Goal: Information Seeking & Learning: Learn about a topic

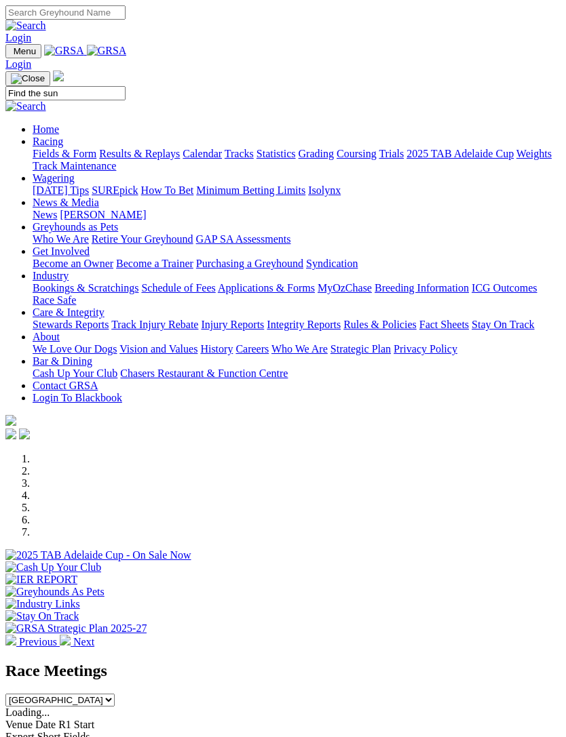
type input "Find the sun"
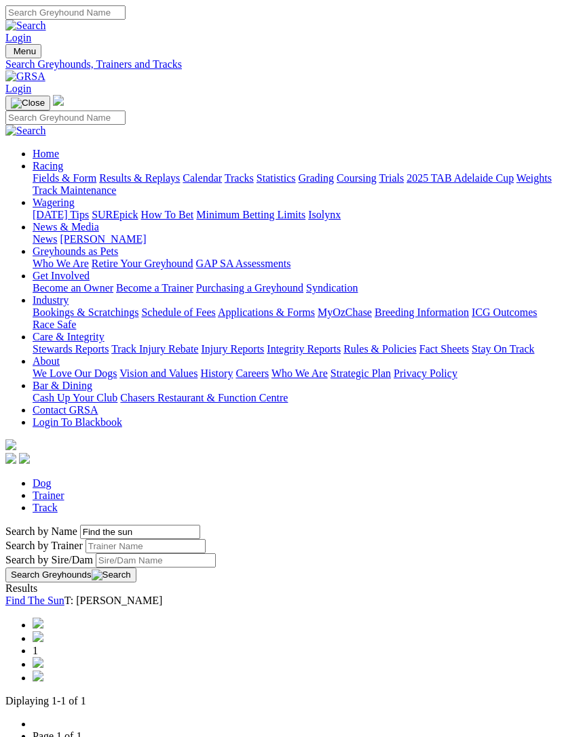
click at [64, 595] on link "Find The Sun" at bounding box center [34, 601] width 59 height 12
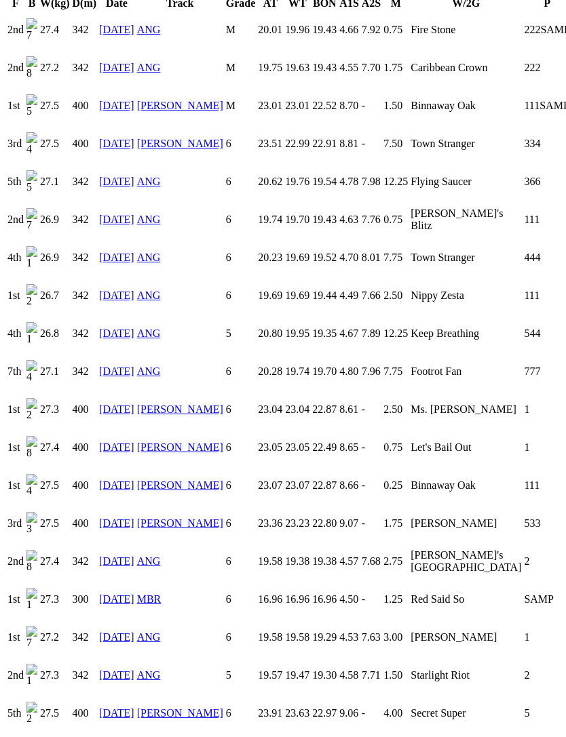
scroll to position [1033, 0]
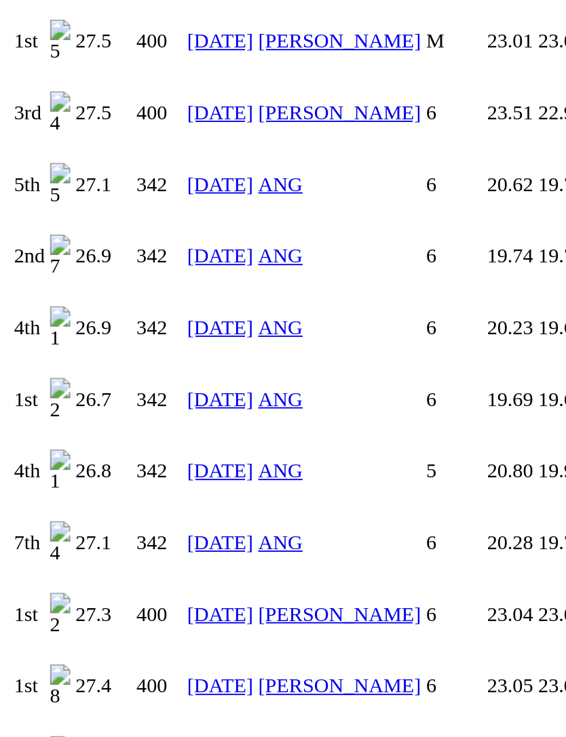
scroll to position [772, 0]
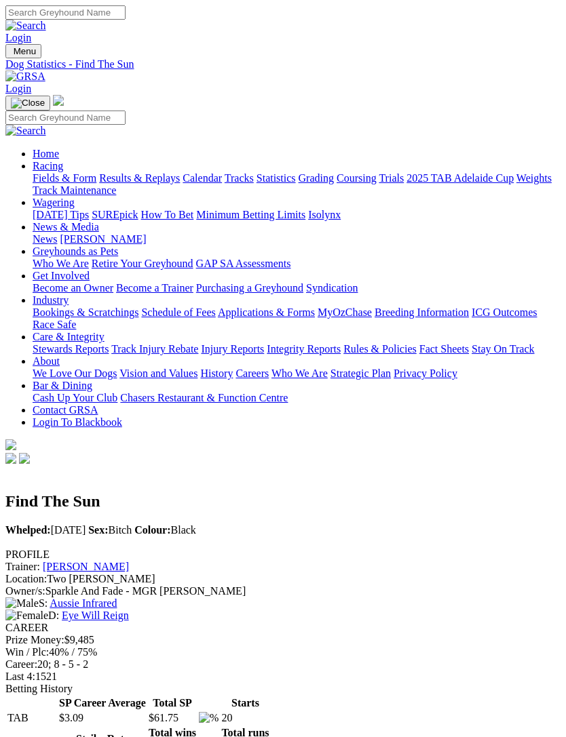
scroll to position [959, 0]
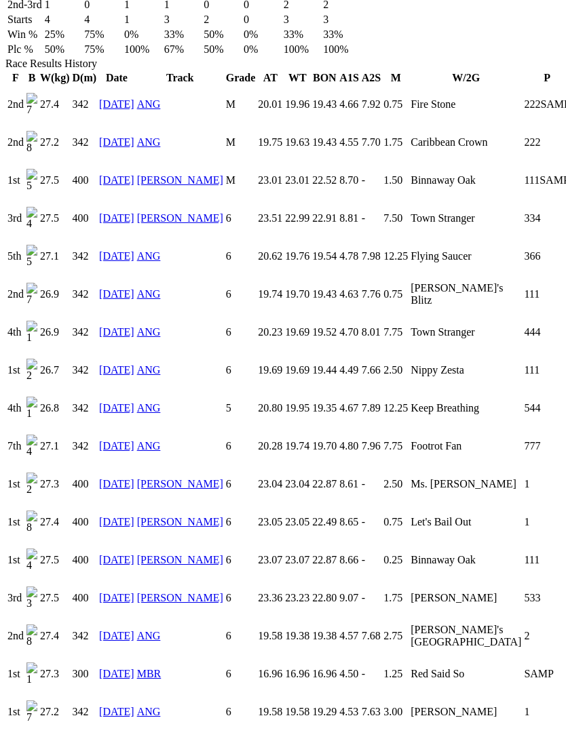
click at [107, 737] on link "28 Jul 25" at bounding box center [116, 750] width 35 height 12
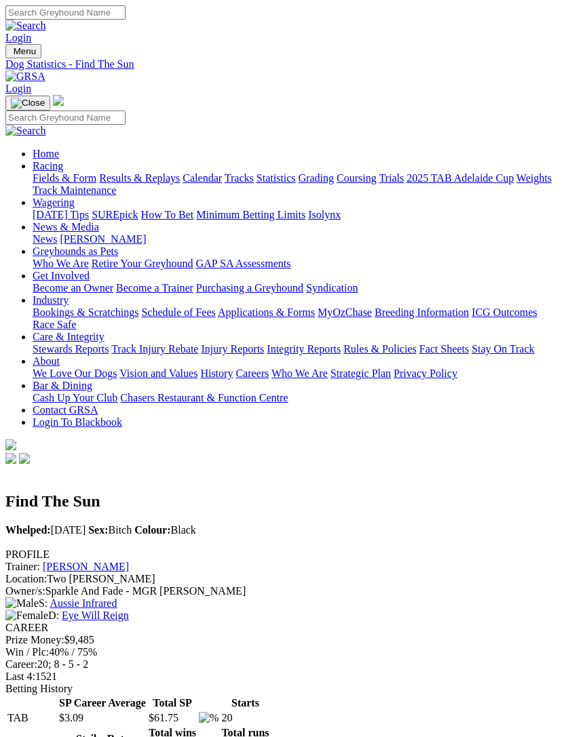
scroll to position [959, 0]
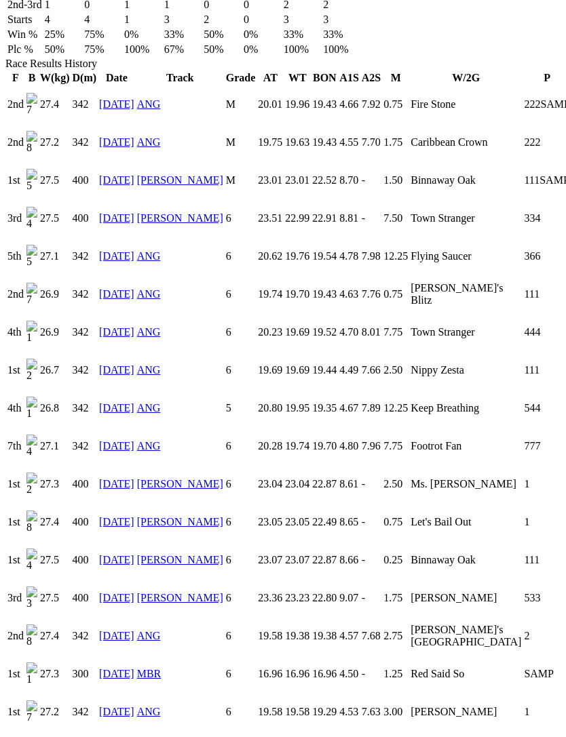
click at [112, 706] on link "[DATE]" at bounding box center [116, 712] width 35 height 12
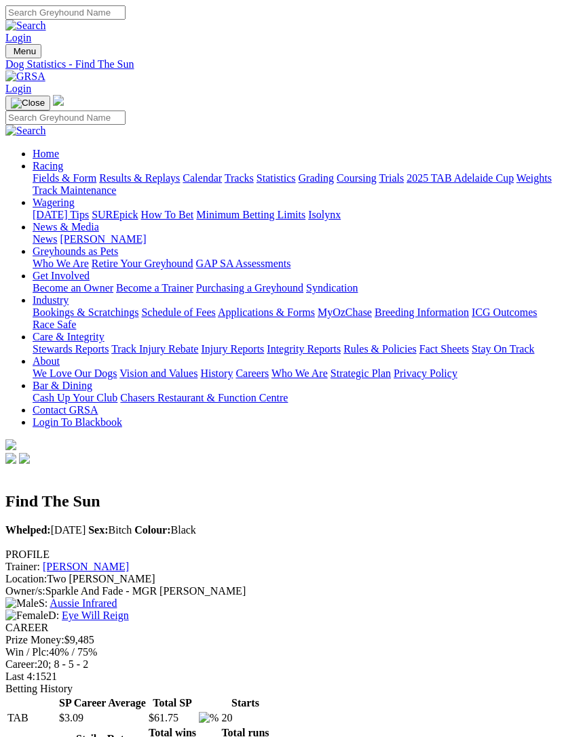
scroll to position [959, 0]
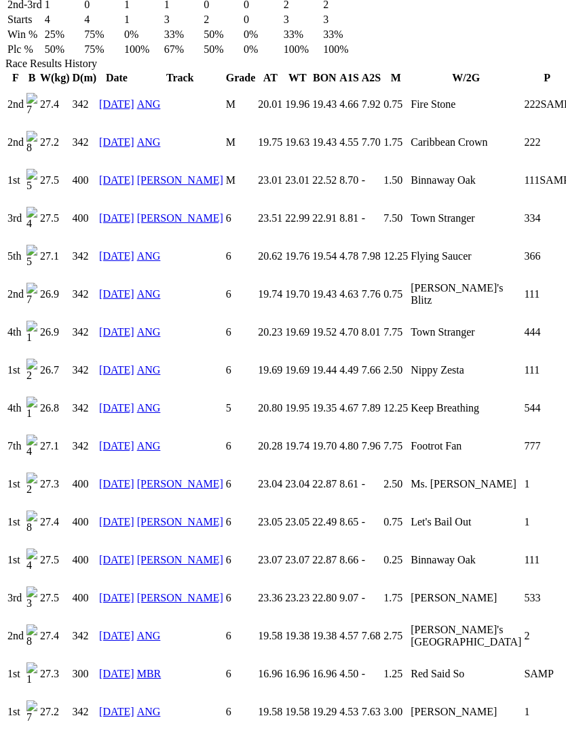
click at [109, 668] on link "[DATE]" at bounding box center [116, 674] width 35 height 12
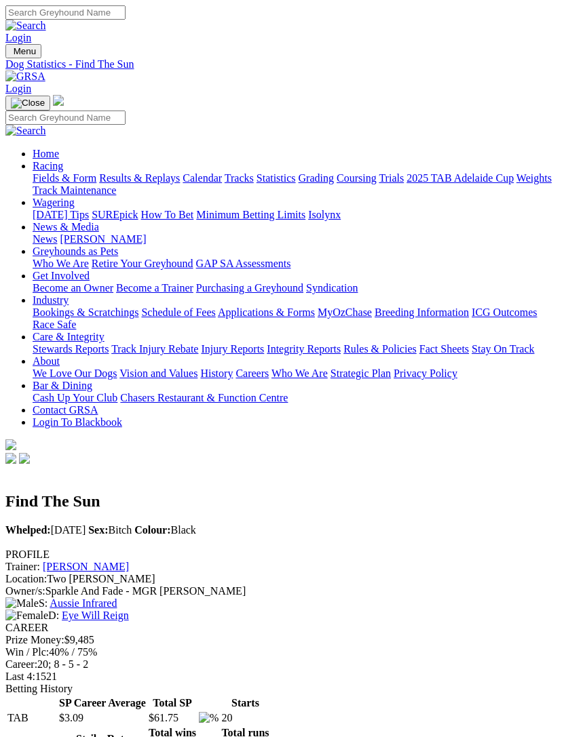
scroll to position [959, 0]
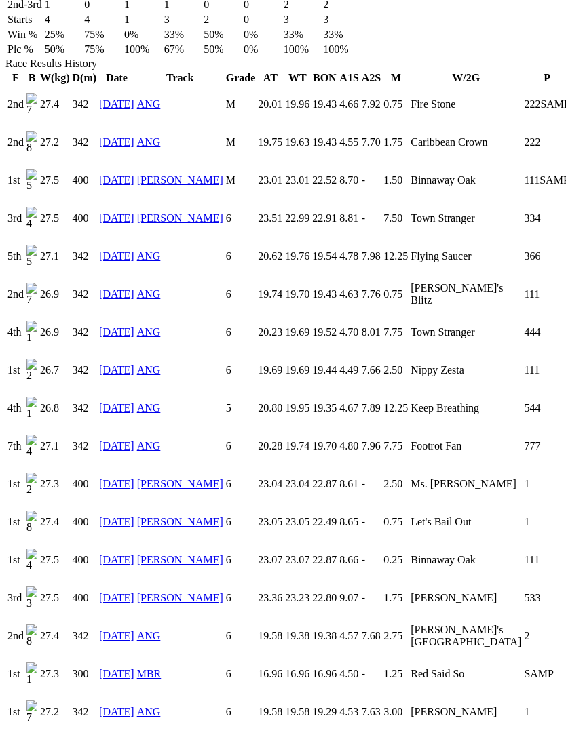
click at [111, 668] on link "20 Jul 25" at bounding box center [116, 674] width 35 height 12
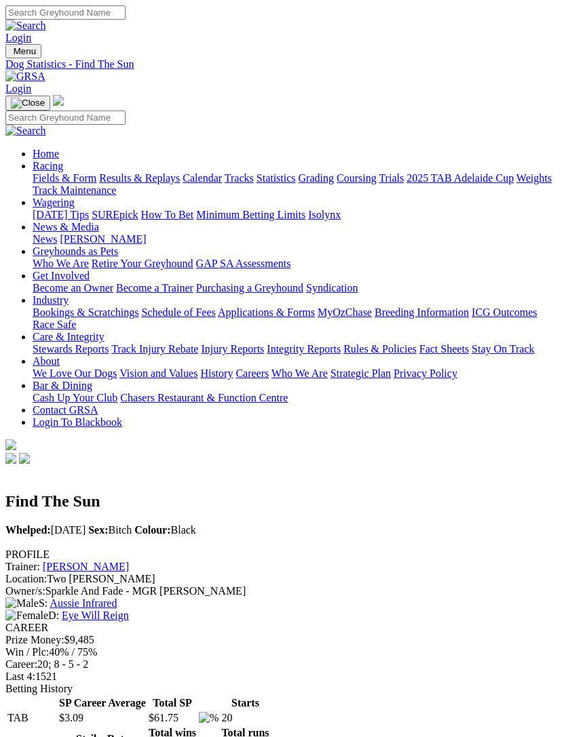
scroll to position [959, 0]
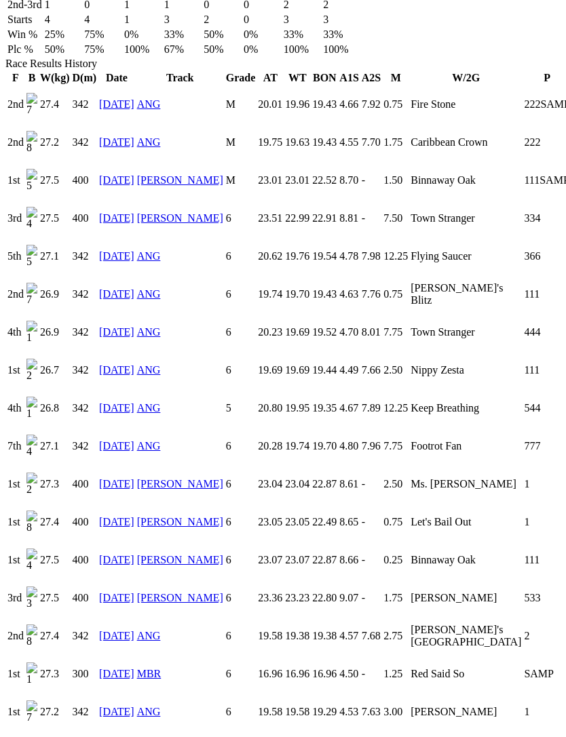
click at [108, 630] on link "[DATE]" at bounding box center [116, 636] width 35 height 12
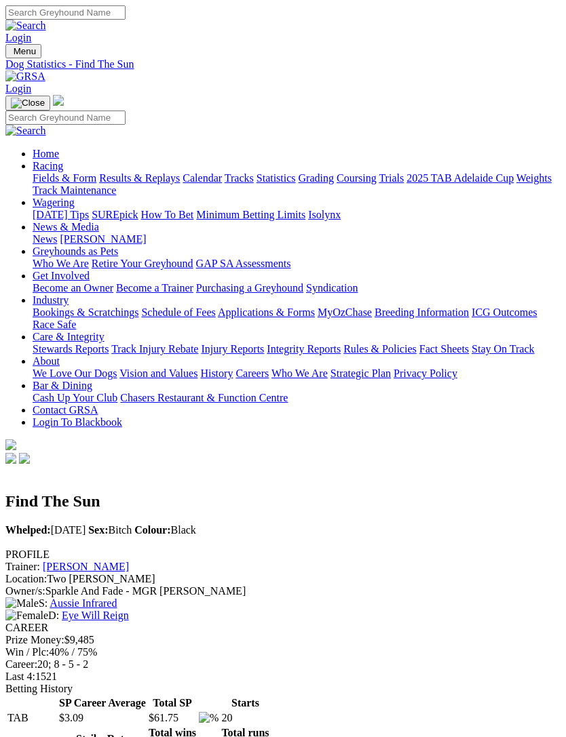
scroll to position [959, 0]
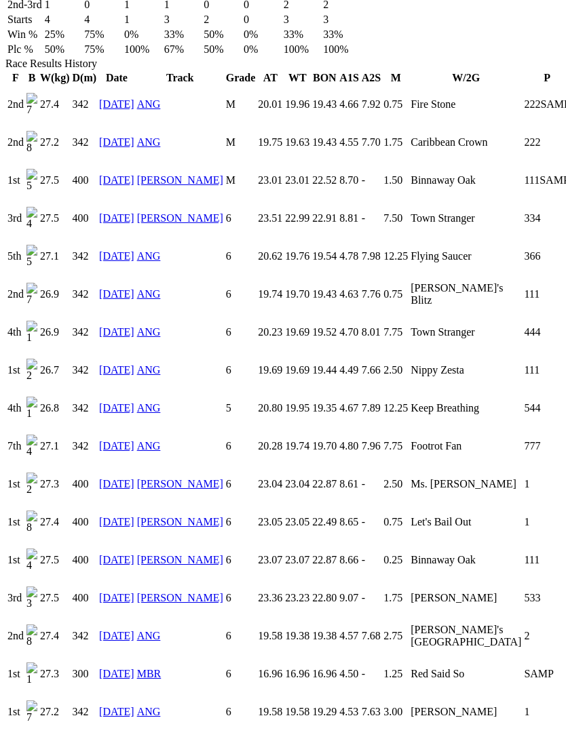
click at [114, 592] on link "[DATE]" at bounding box center [116, 598] width 35 height 12
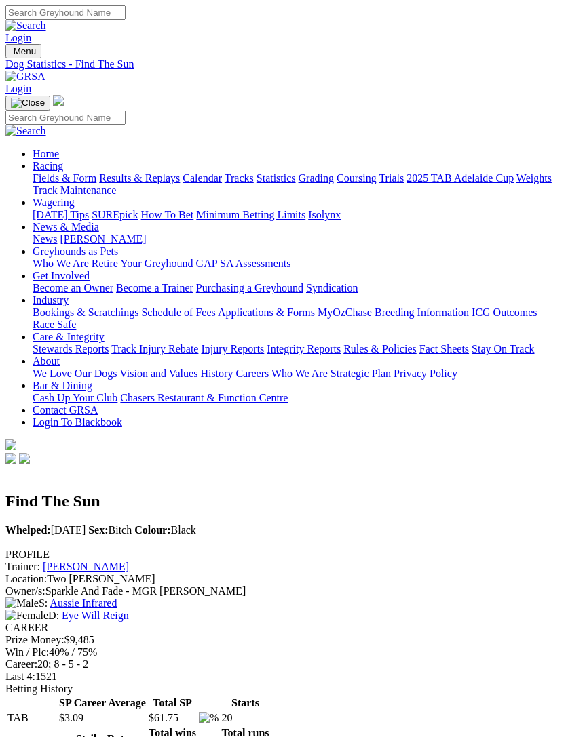
scroll to position [959, 0]
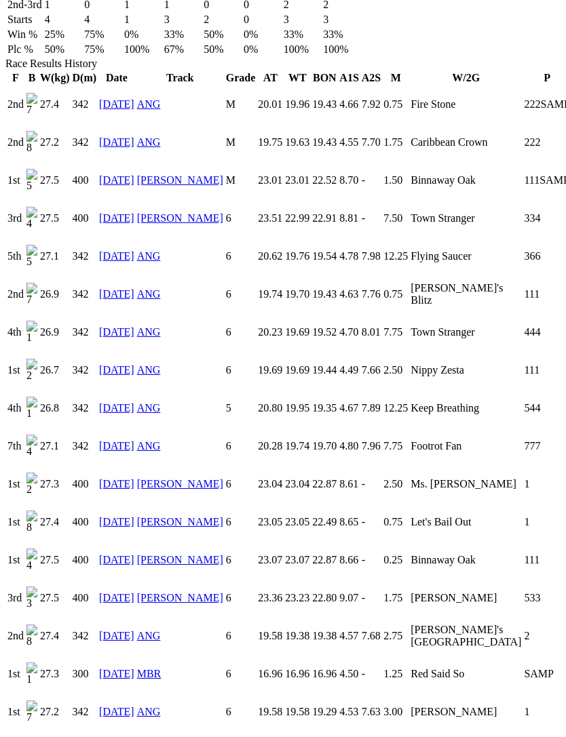
click at [113, 554] on link "[DATE]" at bounding box center [116, 560] width 35 height 12
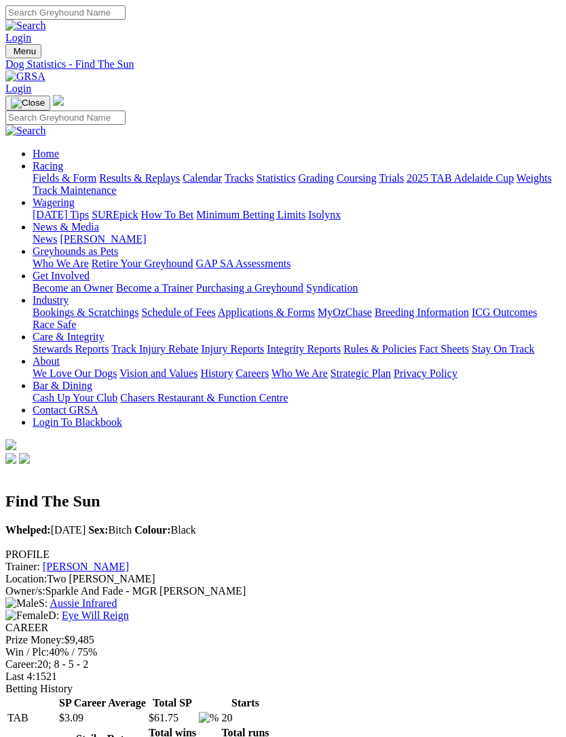
scroll to position [959, 0]
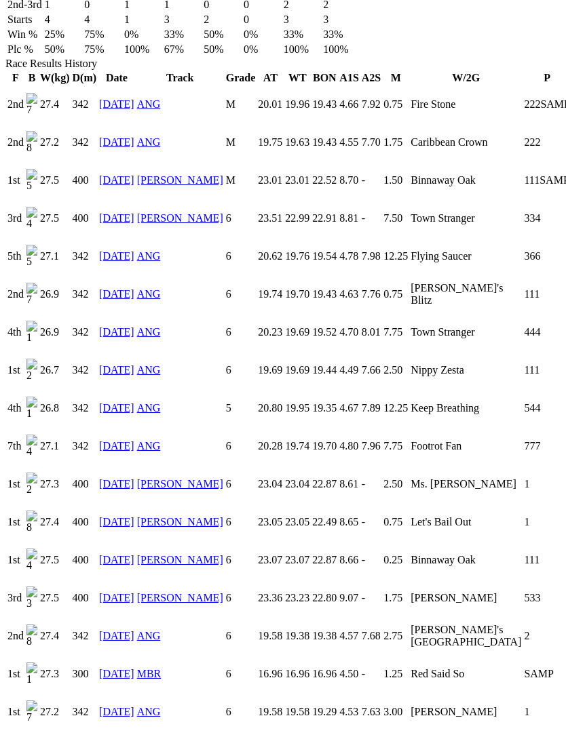
click at [117, 516] on link "[DATE]" at bounding box center [116, 522] width 35 height 12
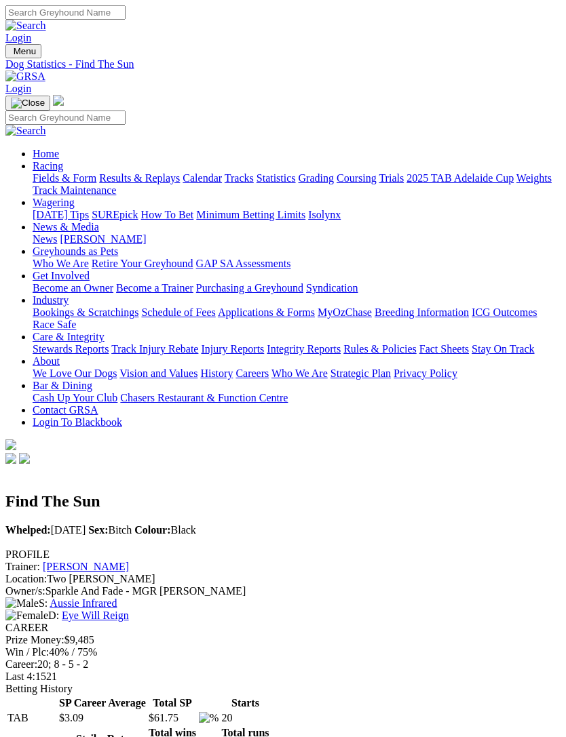
scroll to position [959, 0]
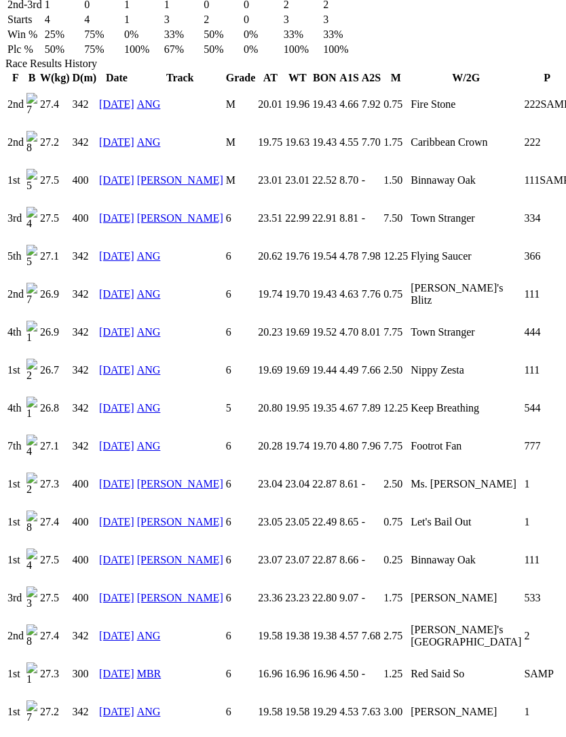
click at [107, 478] on link "11 Jun 25" at bounding box center [116, 484] width 35 height 12
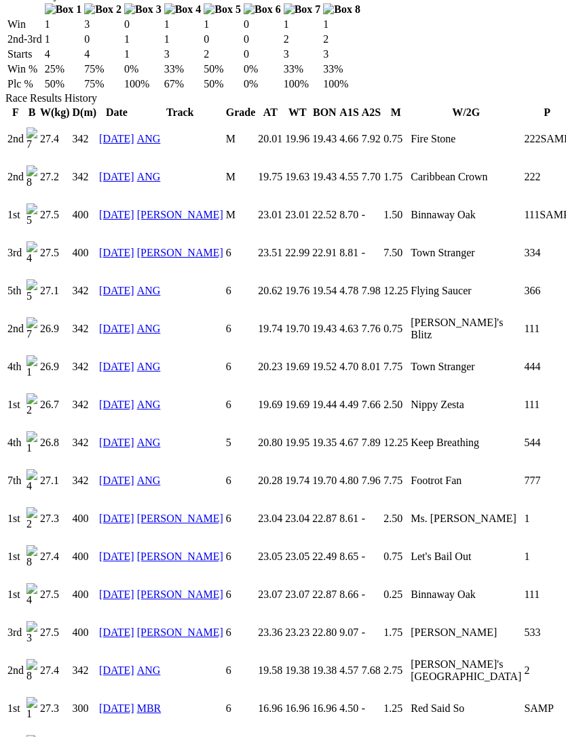
scroll to position [921, 0]
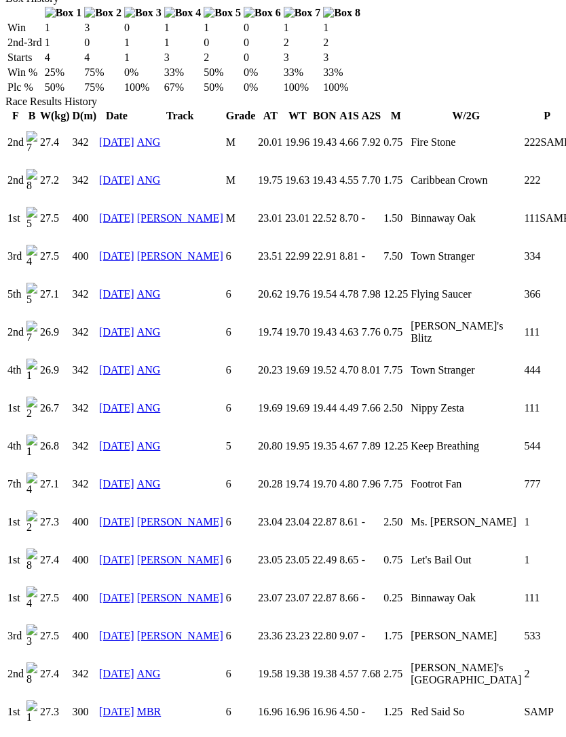
click at [108, 402] on link "19 May 25" at bounding box center [116, 408] width 35 height 12
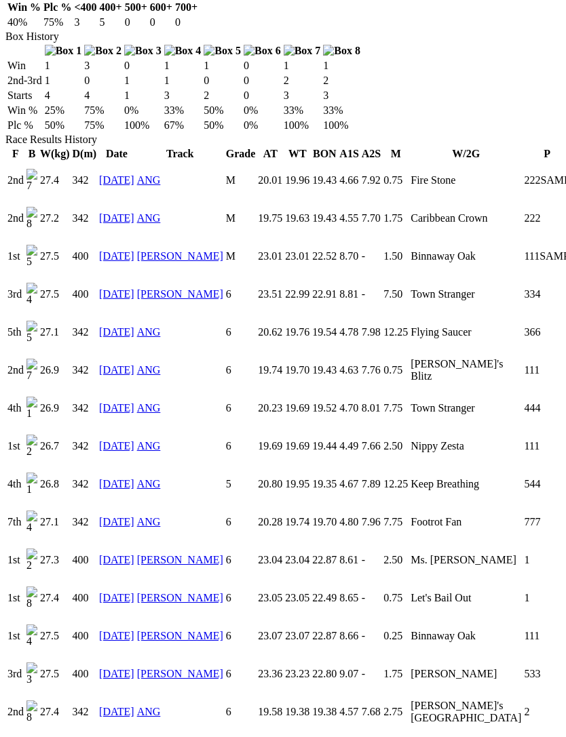
scroll to position [881, 0]
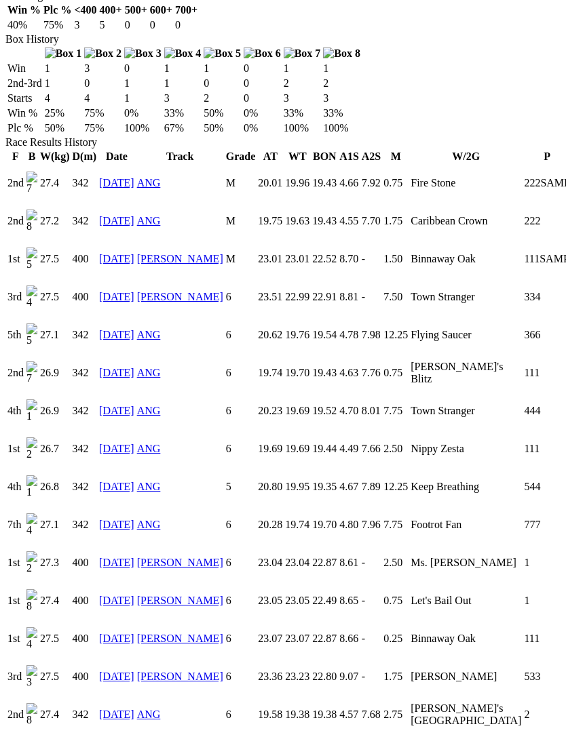
click at [113, 367] on link "[DATE]" at bounding box center [116, 373] width 35 height 12
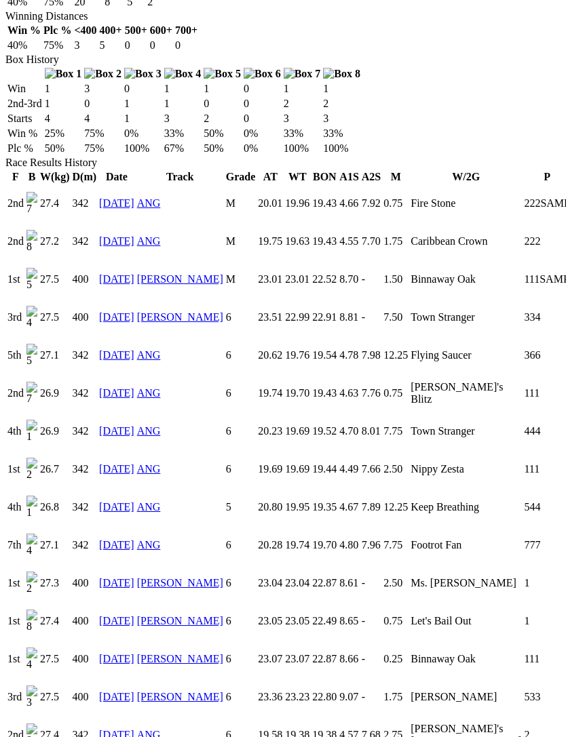
scroll to position [859, 0]
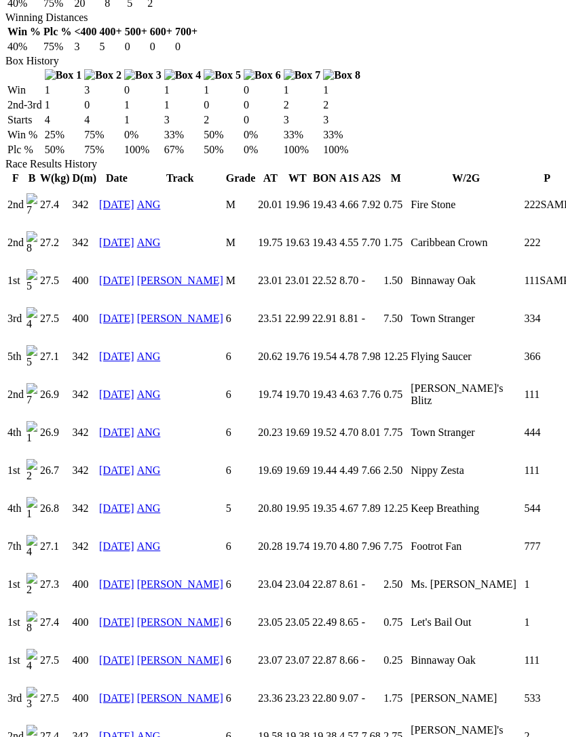
click at [113, 275] on link "[DATE]" at bounding box center [116, 281] width 35 height 12
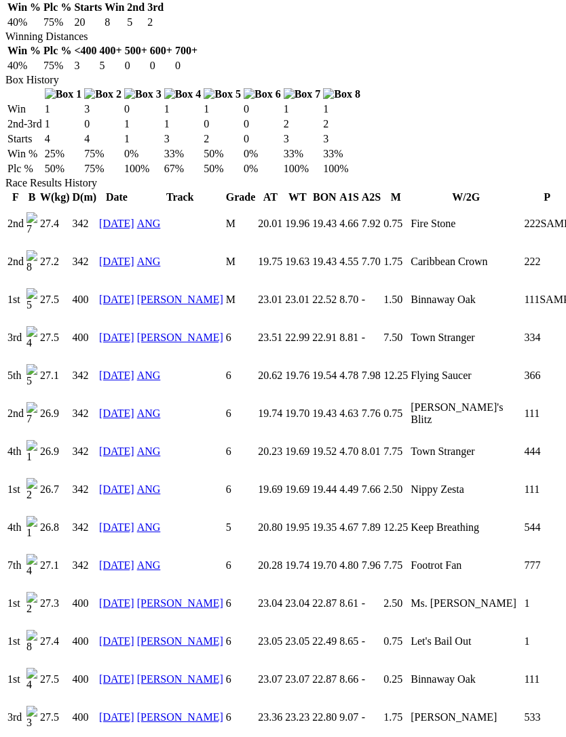
scroll to position [839, 0]
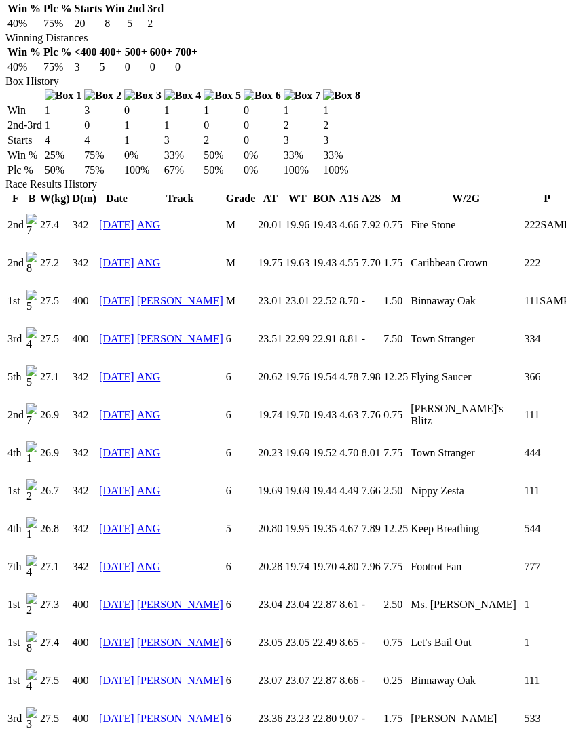
click at [113, 257] on link "31 Mar 25" at bounding box center [116, 263] width 35 height 12
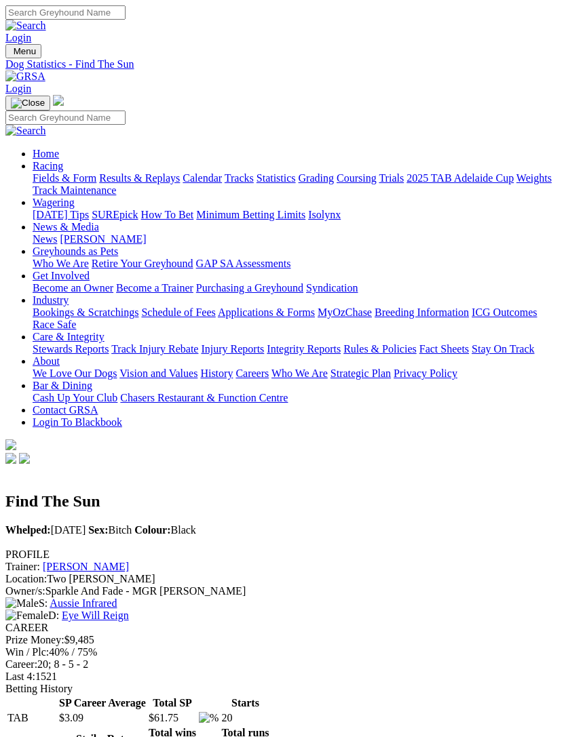
scroll to position [839, 0]
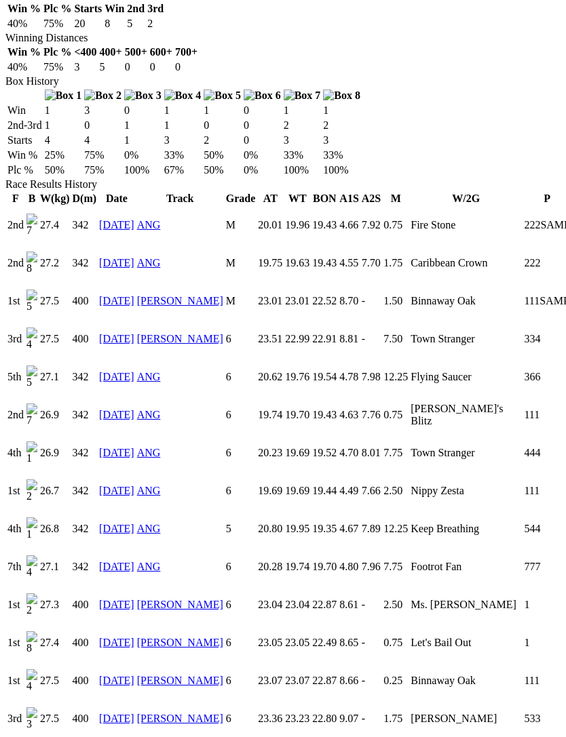
click at [112, 219] on link "[DATE]" at bounding box center [116, 225] width 35 height 12
